Goal: Transaction & Acquisition: Book appointment/travel/reservation

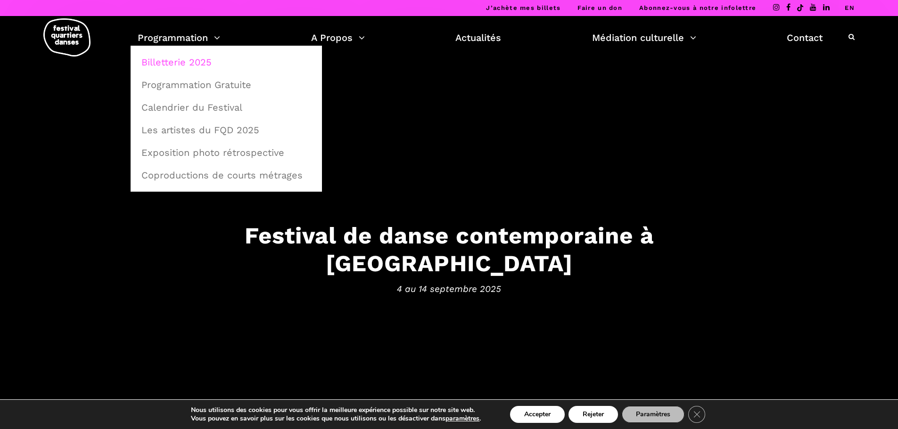
click at [169, 64] on link "Billetterie 2025" at bounding box center [226, 62] width 181 height 22
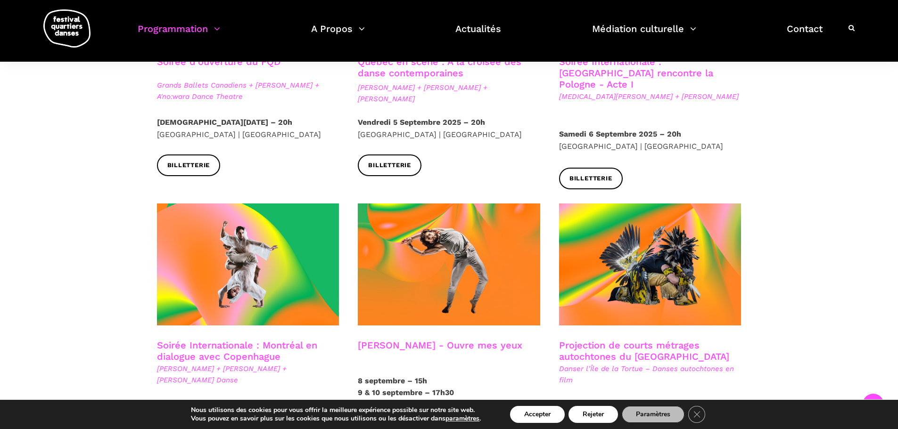
scroll to position [424, 0]
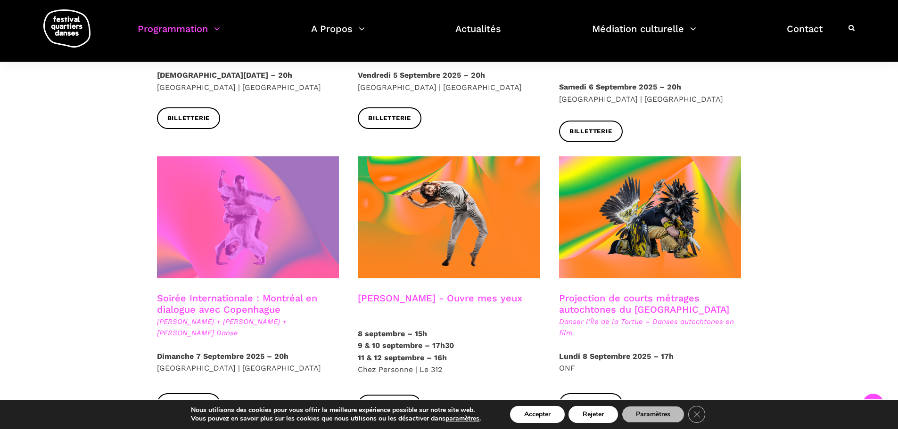
click at [315, 206] on span at bounding box center [248, 217] width 182 height 122
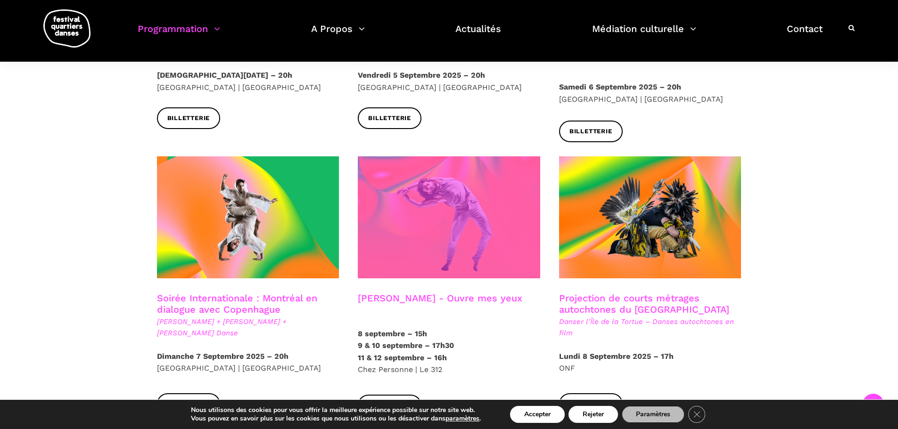
click at [506, 187] on span at bounding box center [449, 217] width 182 height 122
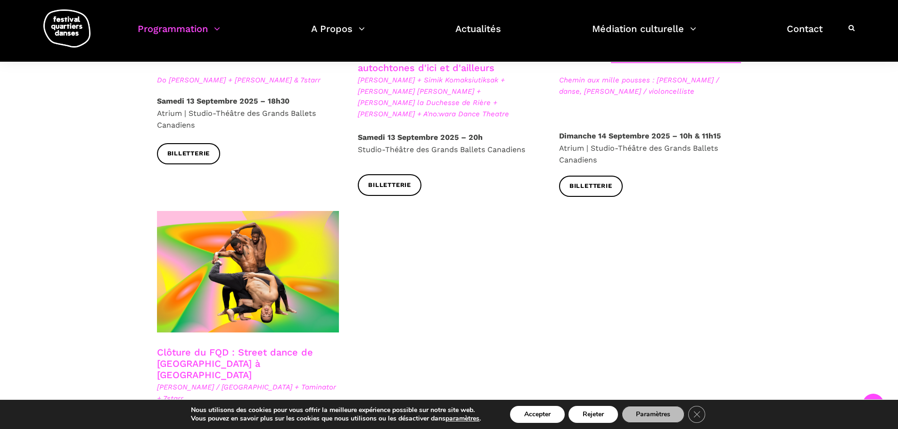
scroll to position [1556, 0]
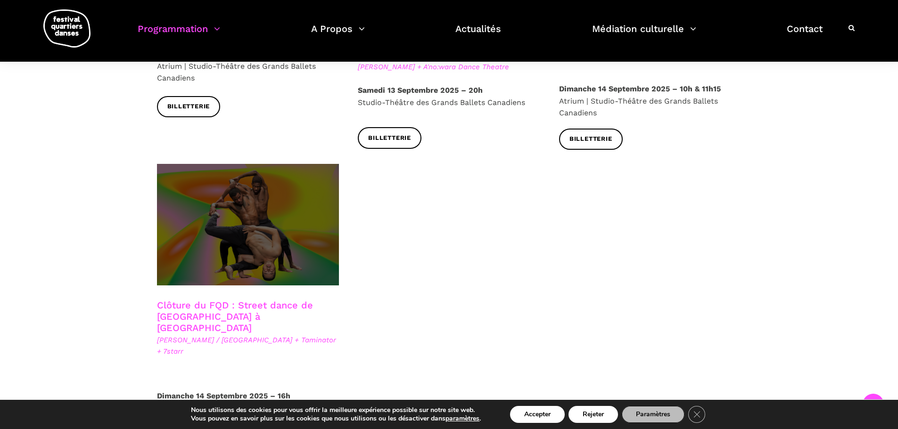
click at [315, 219] on span at bounding box center [248, 225] width 182 height 122
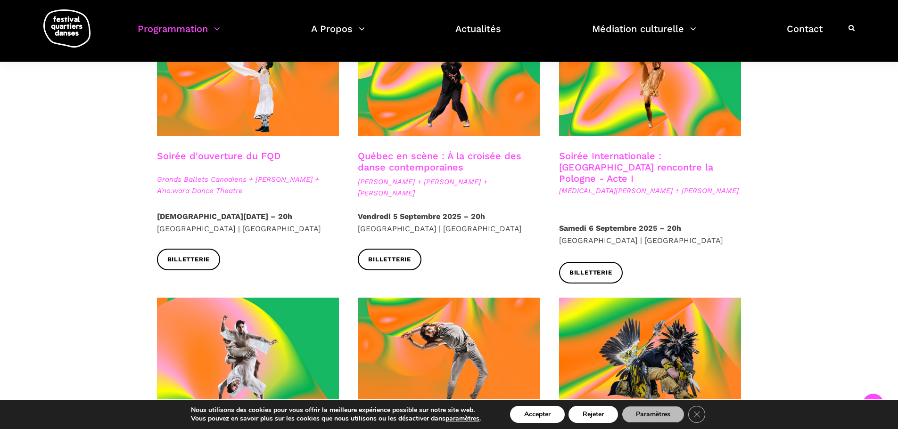
scroll to position [0, 0]
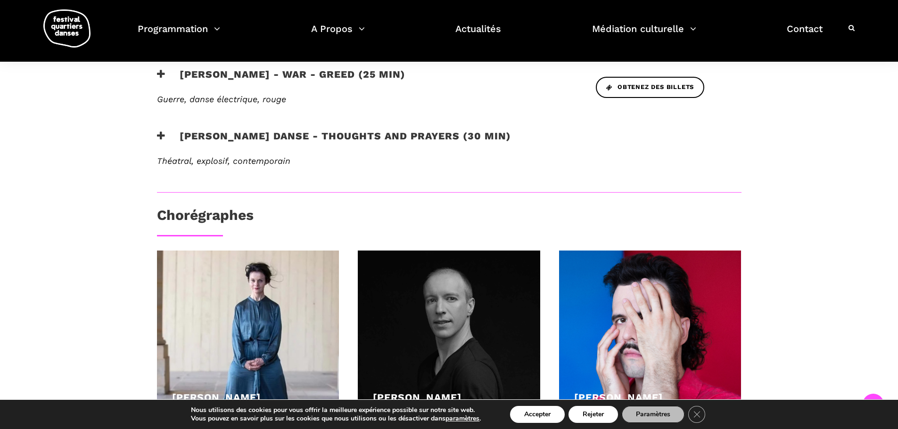
scroll to position [519, 0]
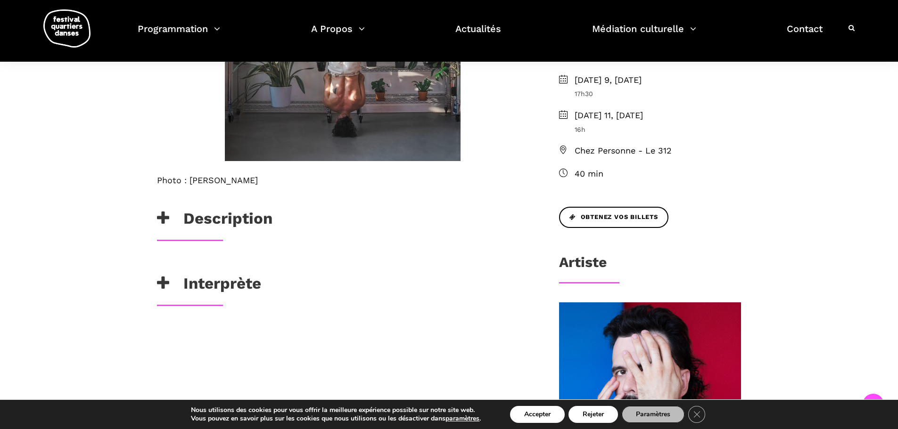
scroll to position [141, 0]
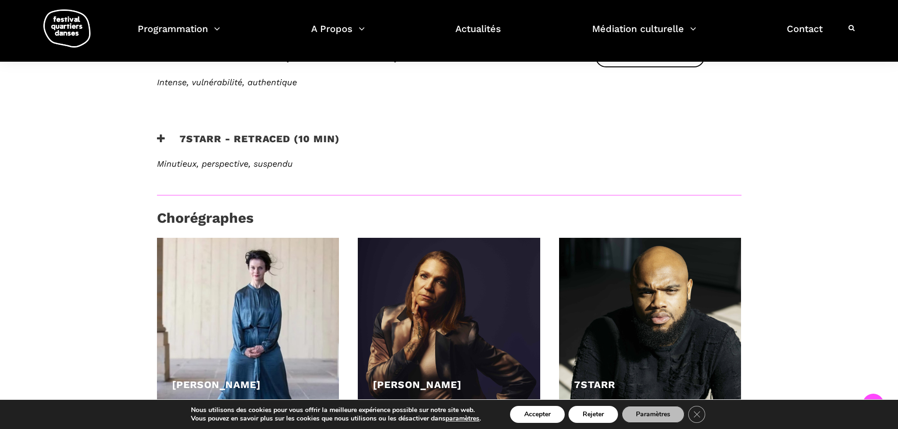
scroll to position [519, 0]
